Goal: Information Seeking & Learning: Learn about a topic

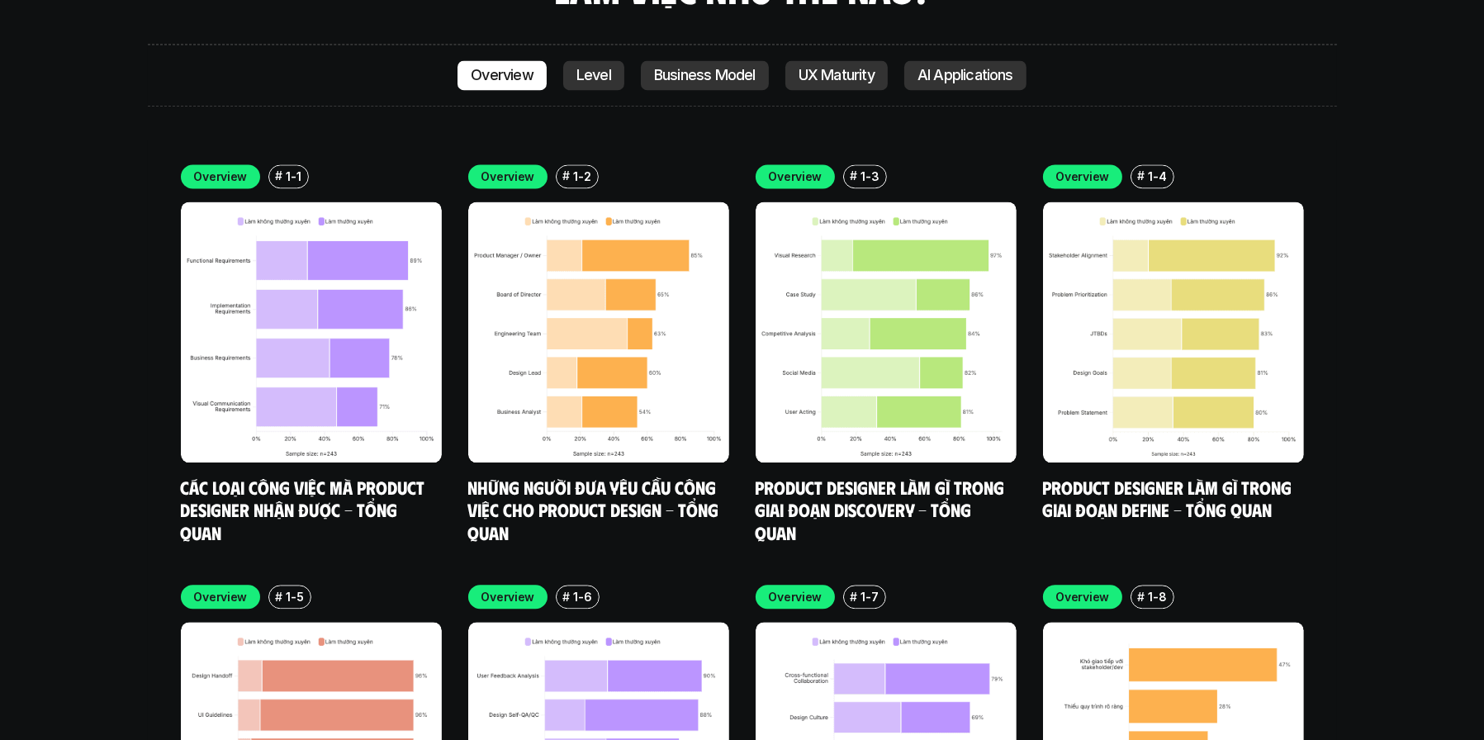
scroll to position [5058, 0]
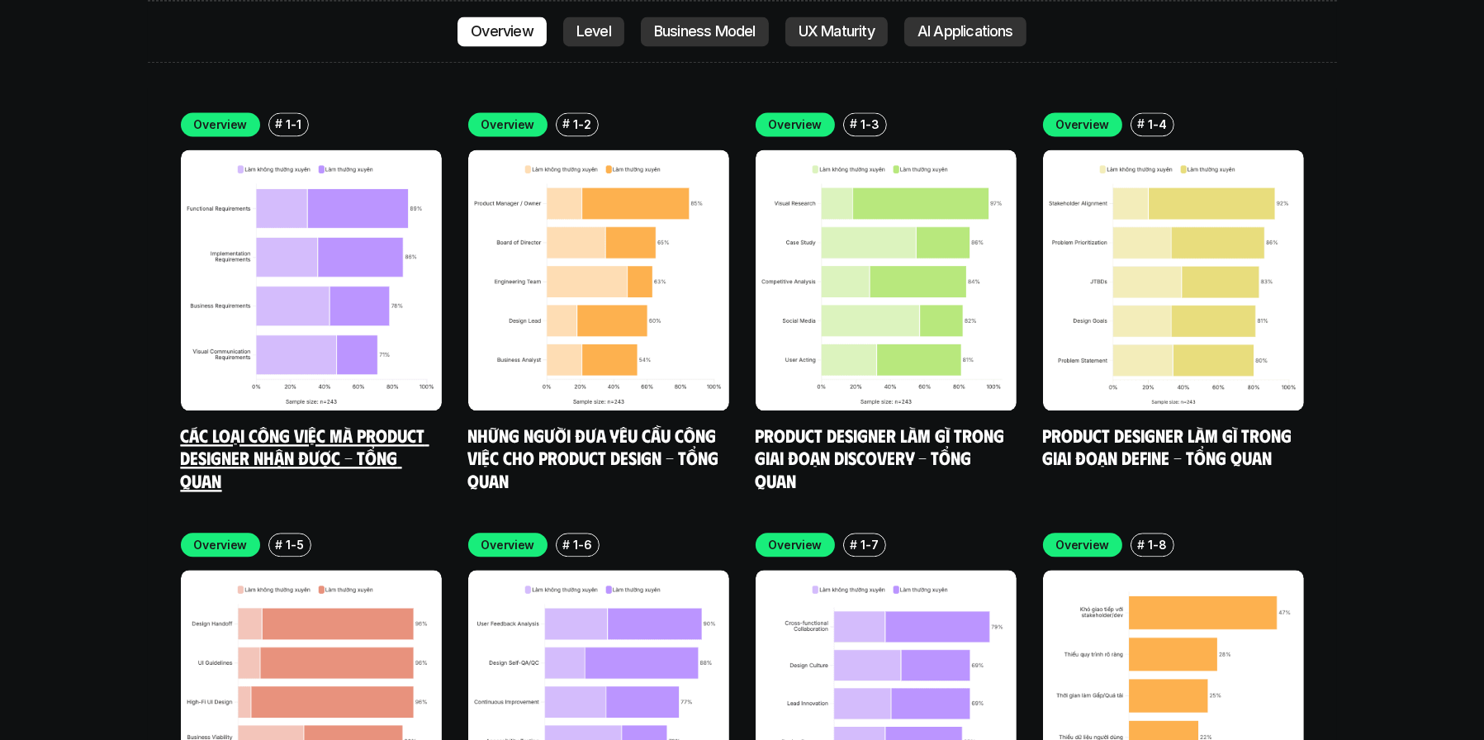
click at [319, 294] on img at bounding box center [311, 280] width 261 height 261
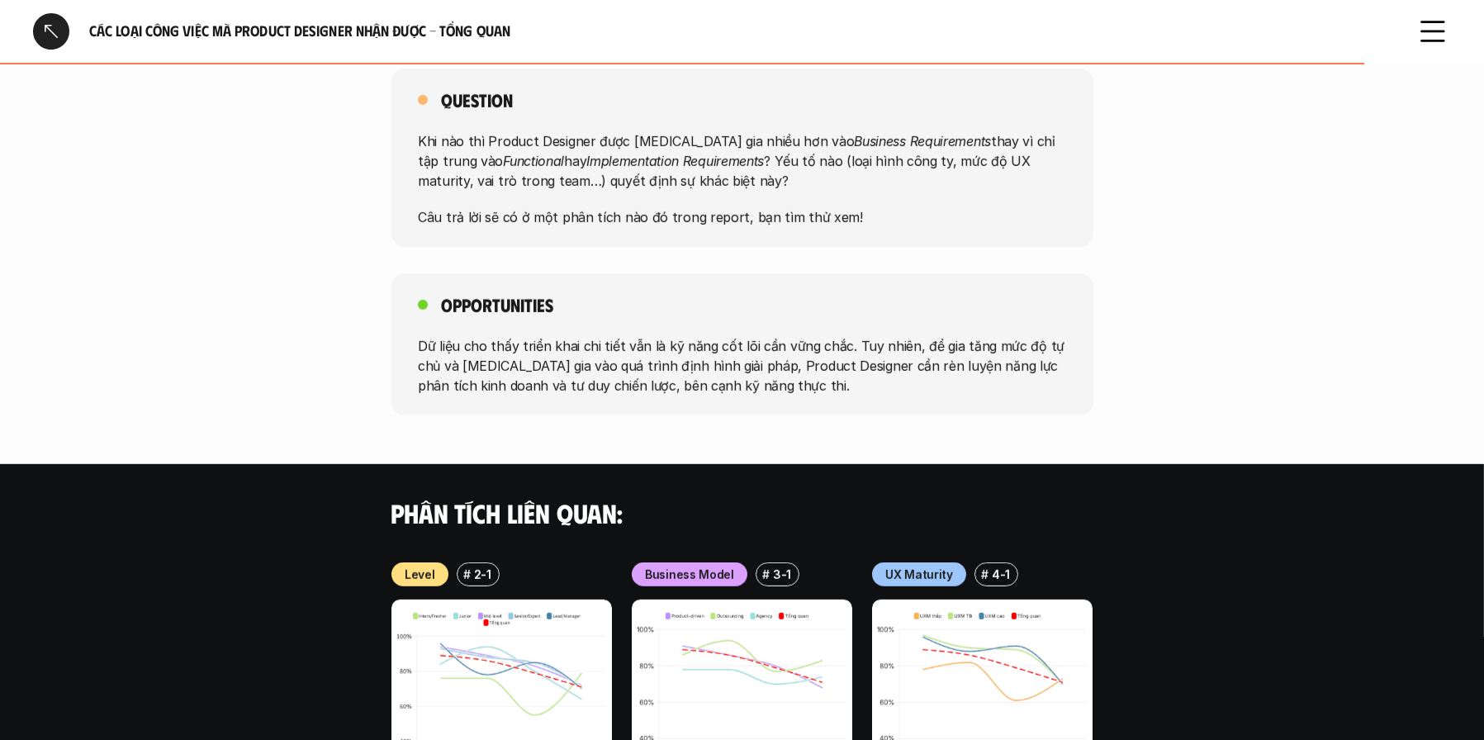
scroll to position [1487, 0]
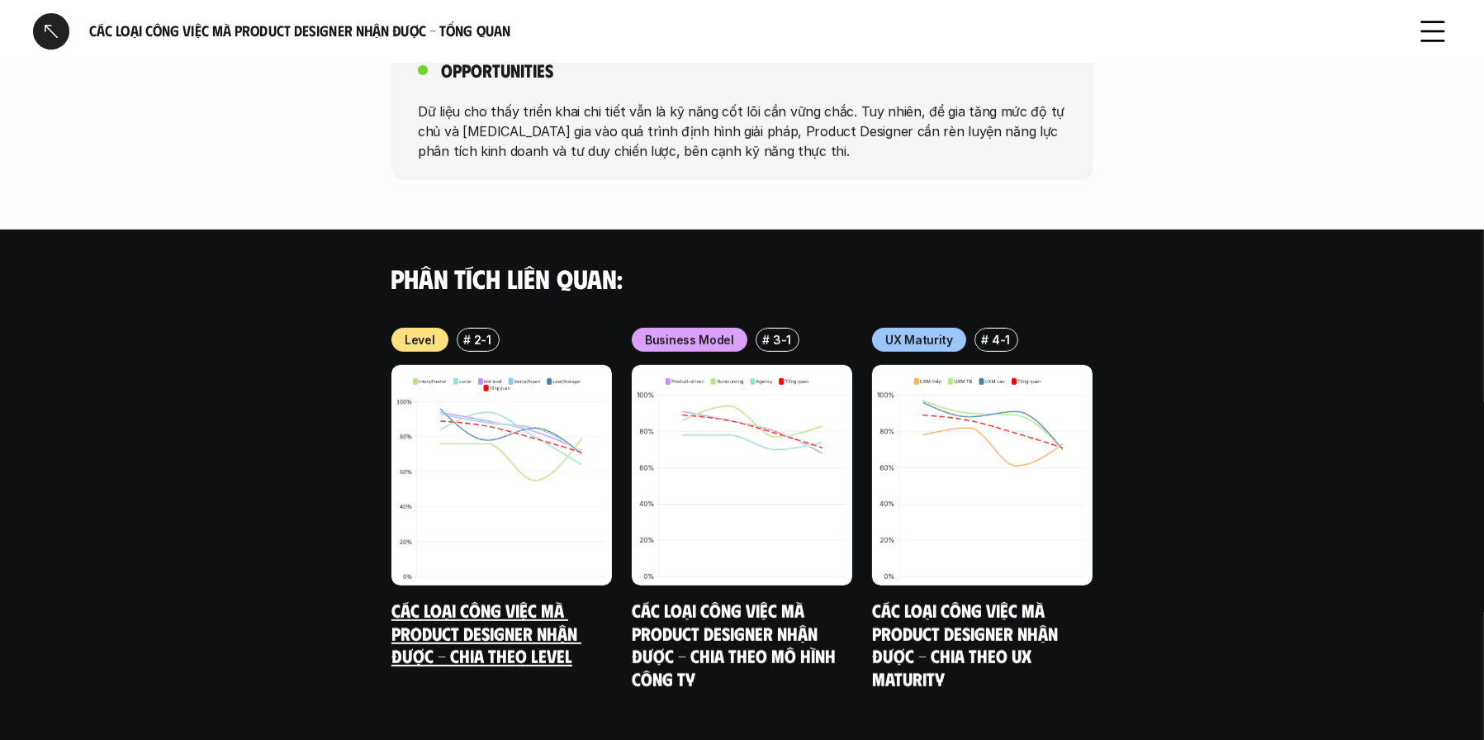
click at [518, 423] on img at bounding box center [502, 475] width 221 height 221
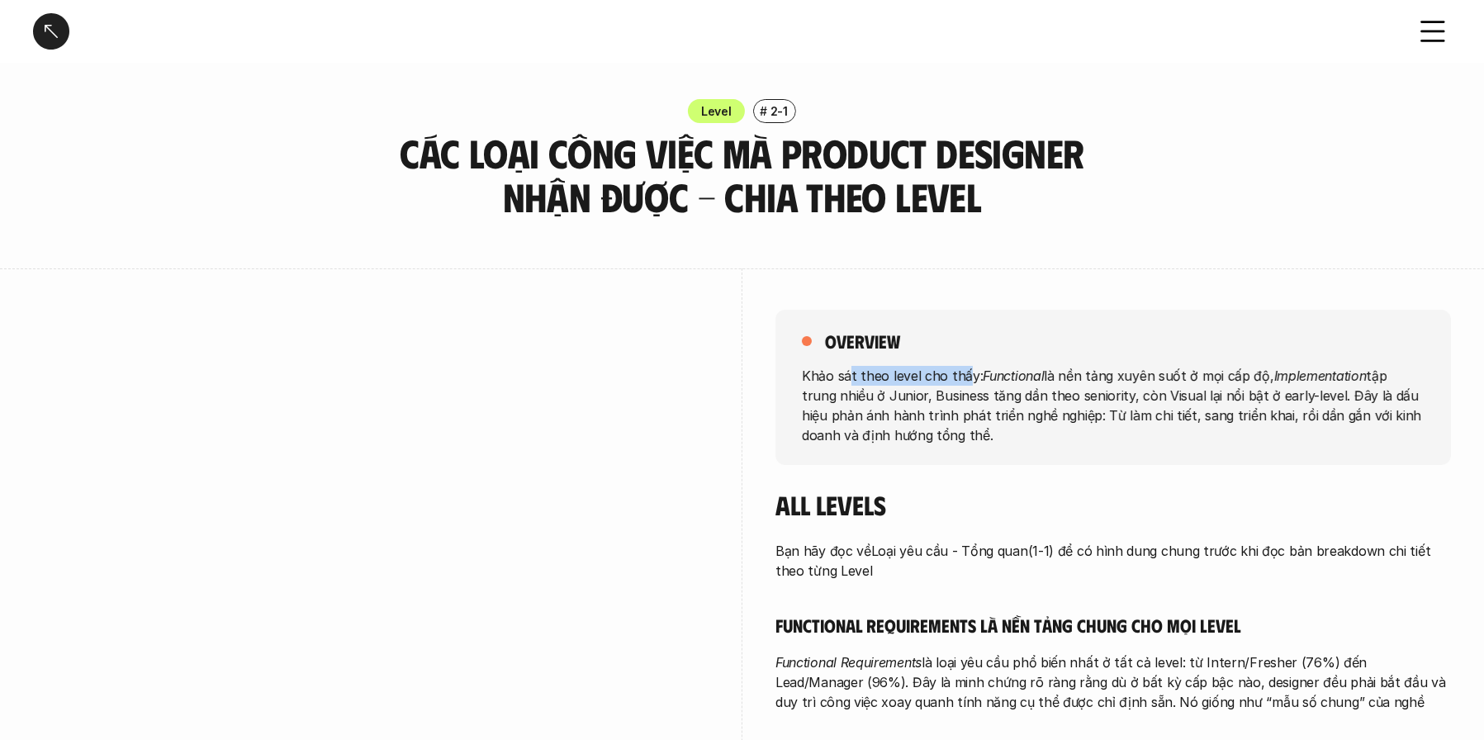
drag, startPoint x: 847, startPoint y: 373, endPoint x: 961, endPoint y: 368, distance: 114.1
click at [961, 368] on p "Khảo sát theo level cho thấy: Functional là nền tảng xuyên suốt ở mọi cấp độ, I…" at bounding box center [1113, 404] width 623 height 79
click at [979, 384] on p "Khảo sát theo level cho thấy: Functional là nền tảng xuyên suốt ở mọi cấp độ, I…" at bounding box center [1113, 404] width 623 height 79
drag, startPoint x: 978, startPoint y: 373, endPoint x: 1042, endPoint y: 375, distance: 64.5
click at [1042, 375] on p "Khảo sát theo level cho thấy: Functional là nền tảng xuyên suốt ở mọi cấp độ, I…" at bounding box center [1113, 404] width 623 height 79
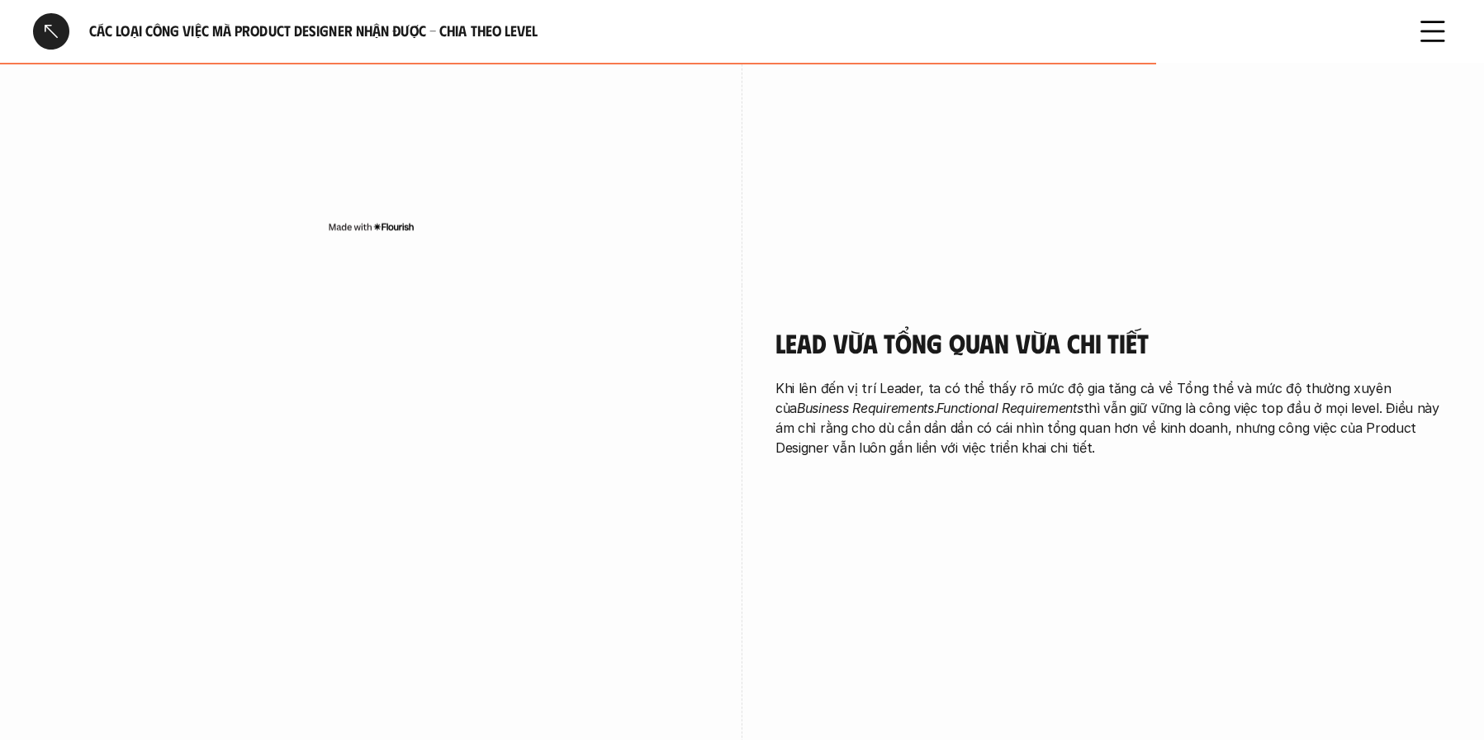
scroll to position [3387, 0]
